Goal: Information Seeking & Learning: Understand process/instructions

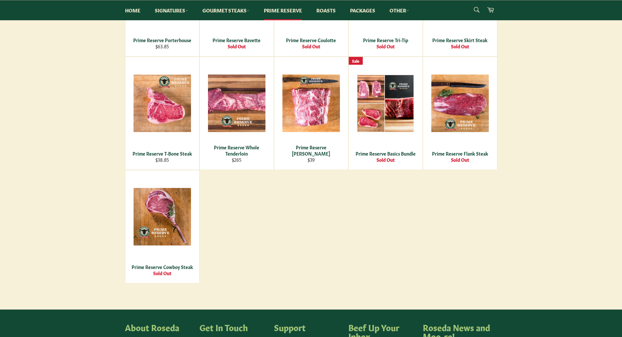
scroll to position [431, 0]
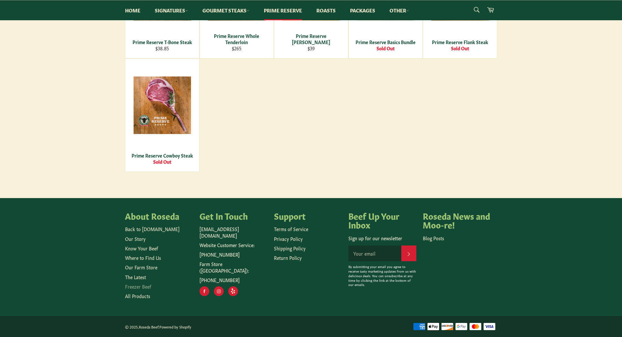
click at [143, 288] on link "Freezer Beef" at bounding box center [138, 286] width 26 height 7
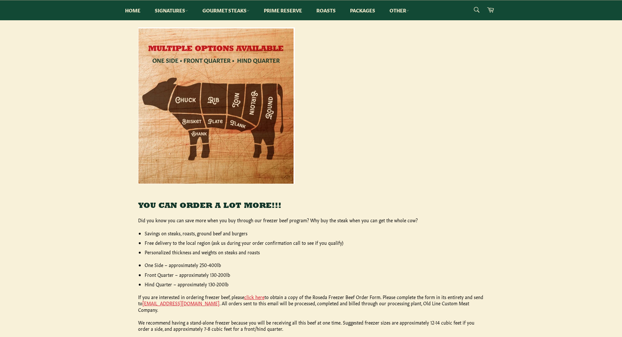
scroll to position [111, 0]
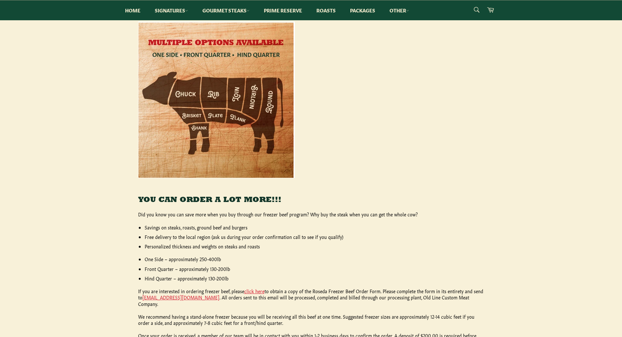
click at [217, 260] on li "One Side – approximately 250-400lb" at bounding box center [315, 259] width 340 height 6
drag, startPoint x: 219, startPoint y: 260, endPoint x: 146, endPoint y: 260, distance: 72.8
click at [146, 260] on li "One Side – approximately 250-400lb" at bounding box center [315, 259] width 340 height 6
click at [252, 292] on link "click here" at bounding box center [254, 290] width 20 height 7
